Goal: Task Accomplishment & Management: Manage account settings

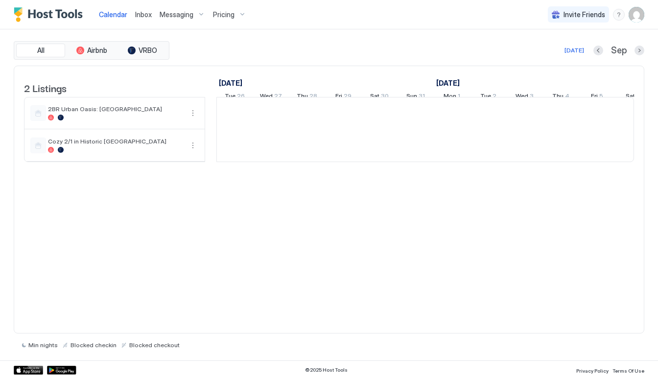
scroll to position [0, 544]
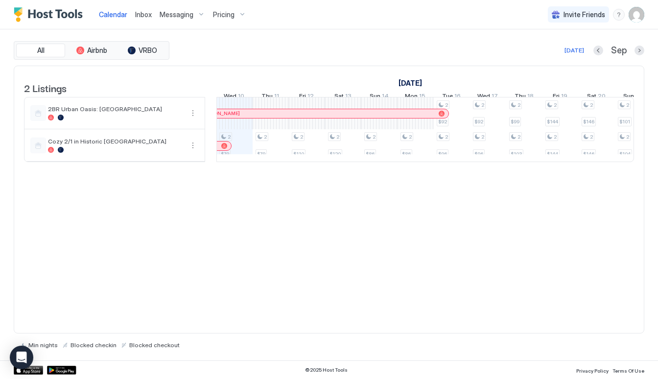
click at [182, 15] on span "Messaging" at bounding box center [177, 14] width 34 height 9
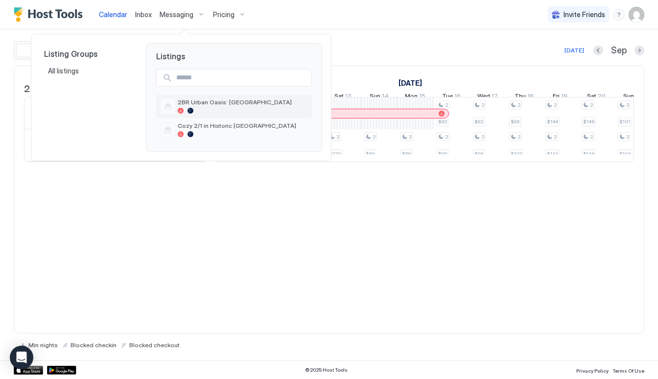
click at [213, 105] on span "2BR Urban Oasis: [GEOGRAPHIC_DATA]" at bounding box center [243, 101] width 130 height 7
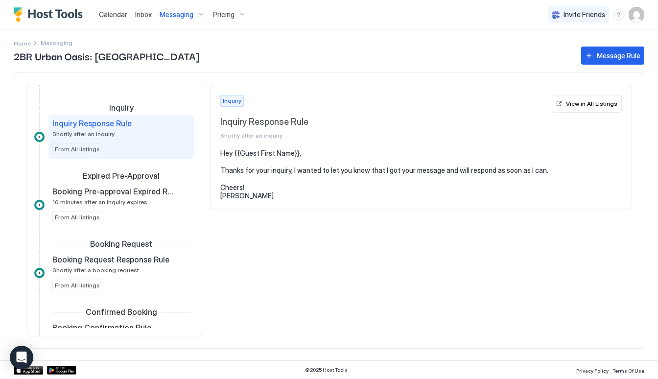
click at [166, 14] on span "Messaging" at bounding box center [177, 14] width 34 height 9
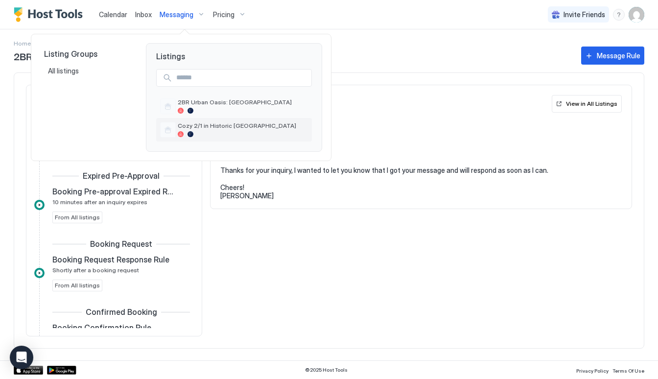
click at [202, 125] on span "Cozy 2/1 in Historic [GEOGRAPHIC_DATA]" at bounding box center [243, 125] width 130 height 7
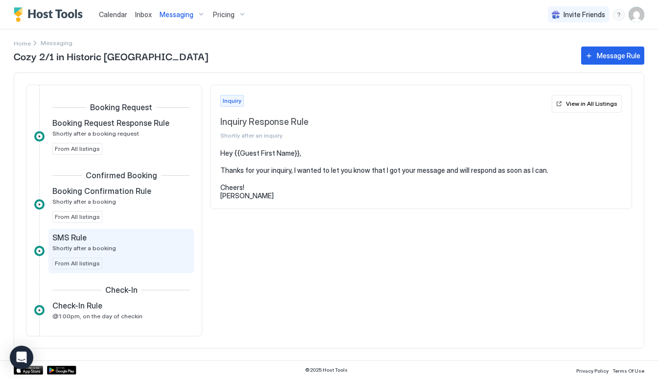
scroll to position [196, 0]
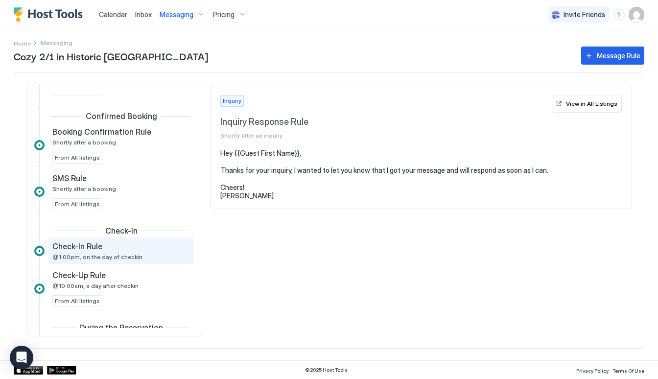
click at [128, 244] on div "Check-In Rule" at bounding box center [114, 246] width 124 height 10
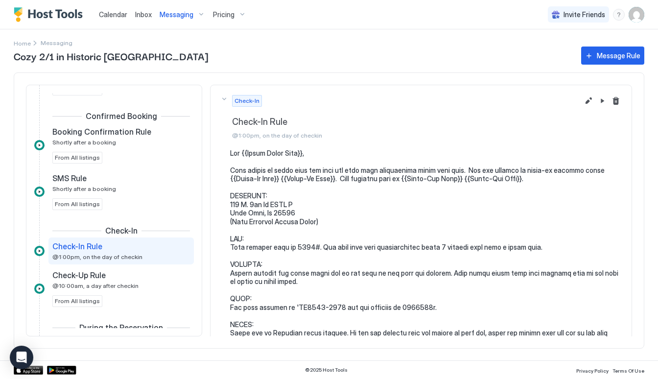
click at [310, 243] on pre at bounding box center [426, 376] width 392 height 454
click at [312, 244] on pre at bounding box center [426, 376] width 392 height 454
click at [583, 100] on button "Edit message rule" at bounding box center [589, 101] width 12 height 12
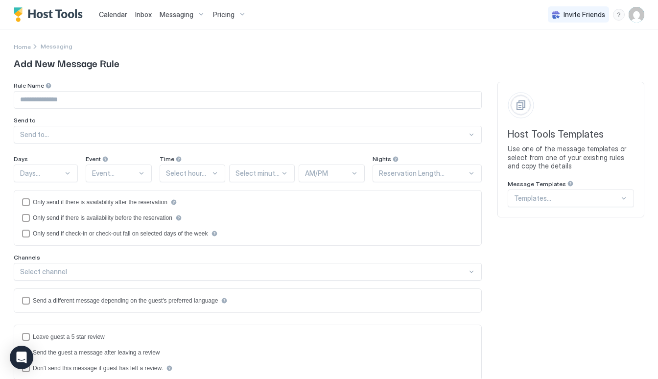
type input "**********"
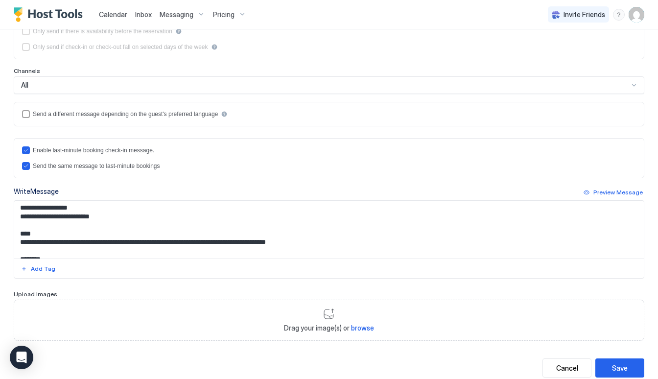
scroll to position [68, 0]
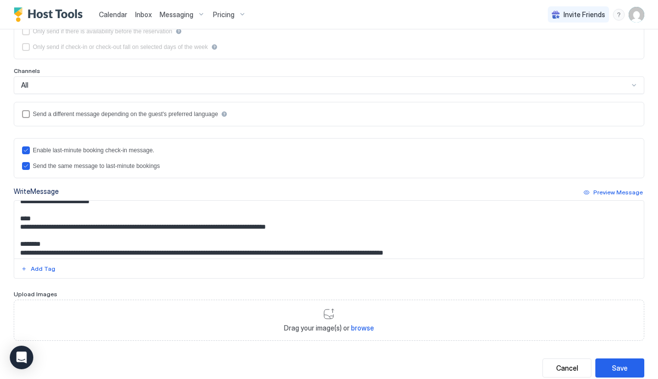
click at [101, 232] on textarea "Input Field" at bounding box center [325, 230] width 622 height 58
type textarea "**********"
click at [623, 365] on button "Save" at bounding box center [619, 367] width 49 height 19
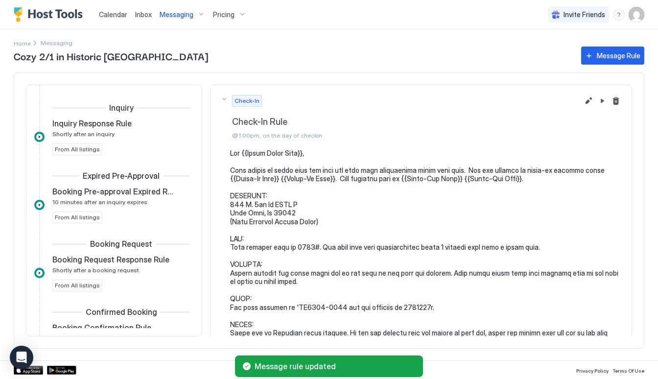
scroll to position [236, 0]
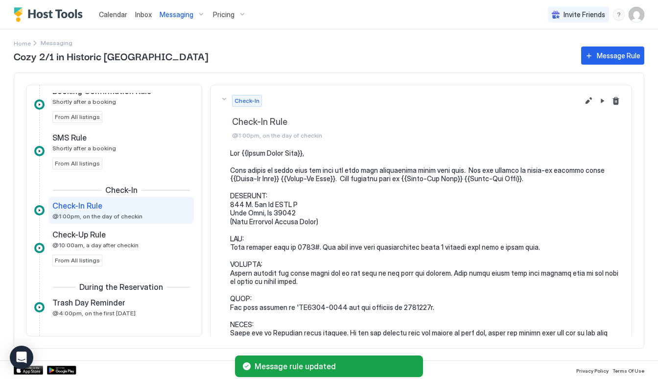
click at [195, 46] on div "Cozy 2/1 in Historic Tipp City Message Rule Inquiry Inquiry Response Rule Short…" at bounding box center [329, 203] width 631 height 316
